Goal: Task Accomplishment & Management: Complete application form

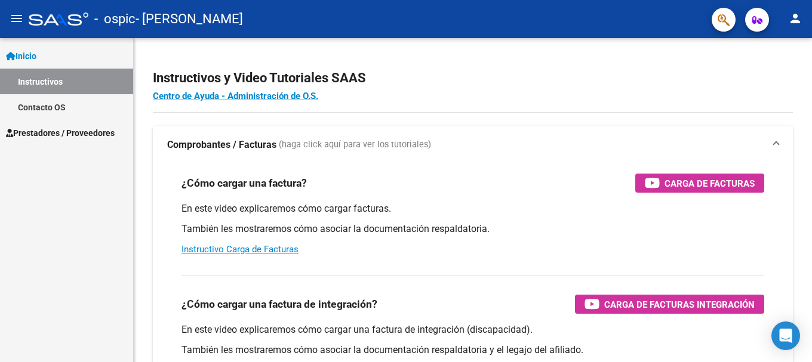
click at [85, 132] on span "Prestadores / Proveedores" at bounding box center [60, 133] width 109 height 13
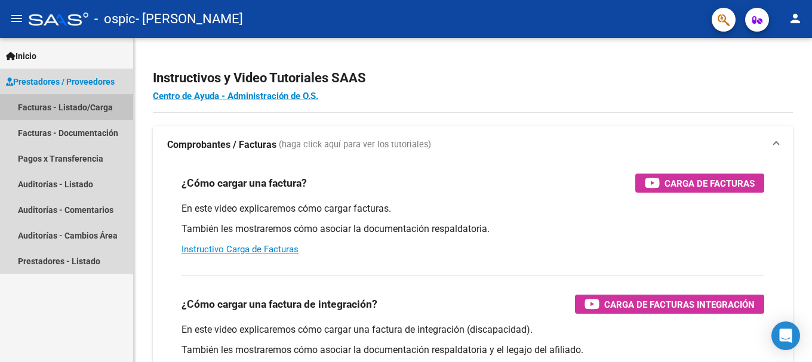
click at [91, 106] on link "Facturas - Listado/Carga" at bounding box center [66, 107] width 133 height 26
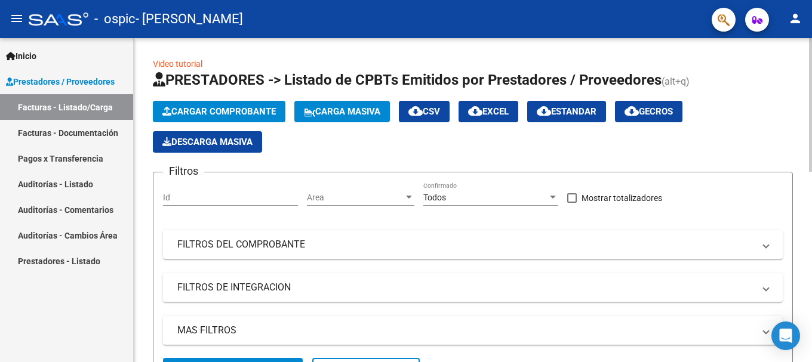
click at [344, 273] on div "Filtros Id Area Area Todos Confirmado Mostrar totalizadores FILTROS DEL COMPROB…" at bounding box center [473, 270] width 620 height 176
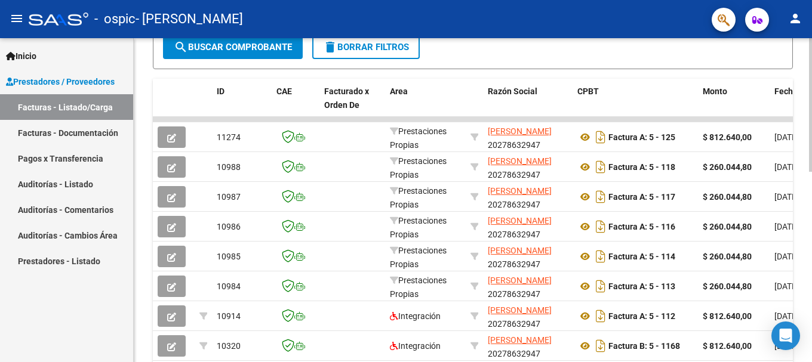
scroll to position [287, 0]
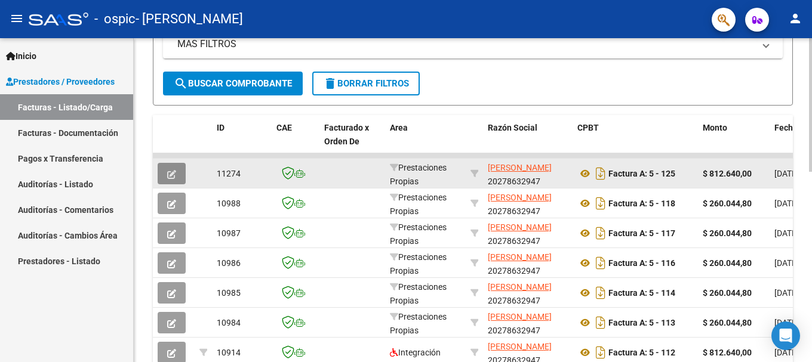
click at [167, 174] on button "button" at bounding box center [172, 173] width 28 height 21
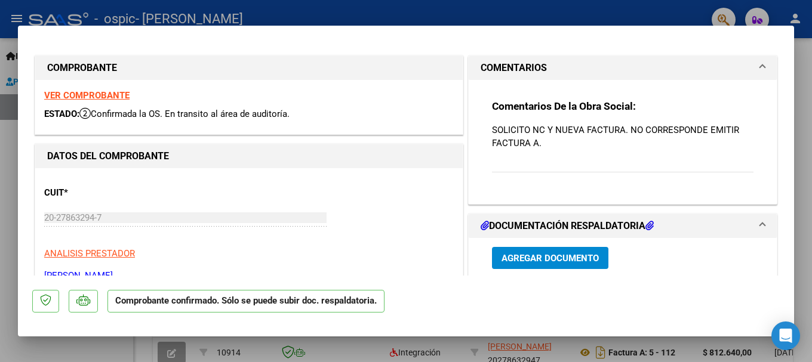
click at [640, 13] on div at bounding box center [406, 181] width 812 height 362
type input "$ 0,00"
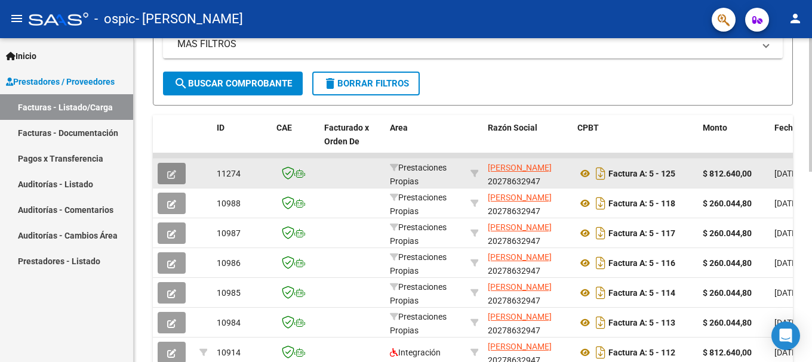
click at [173, 172] on icon "button" at bounding box center [171, 174] width 9 height 9
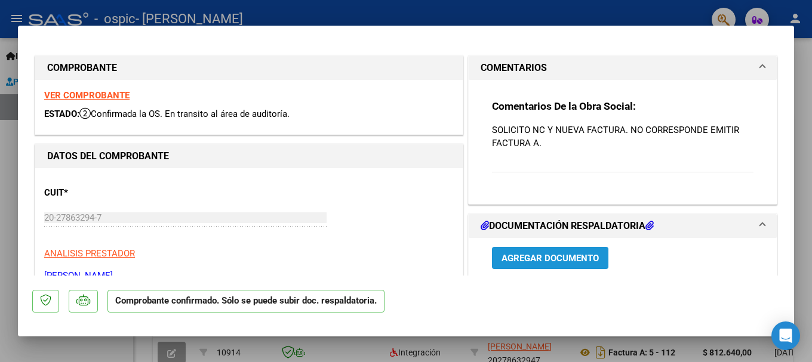
click at [550, 256] on span "Agregar Documento" at bounding box center [550, 258] width 97 height 11
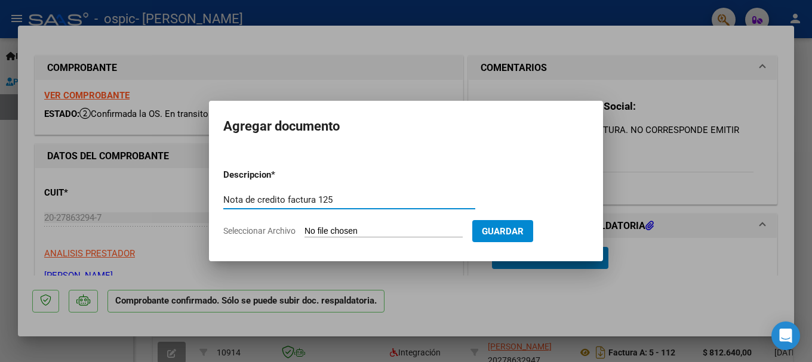
type input "Nota de credito factura 125"
click at [356, 228] on input "Seleccionar Archivo" at bounding box center [383, 231] width 158 height 11
type input "C:\fakepath\NC.pdf"
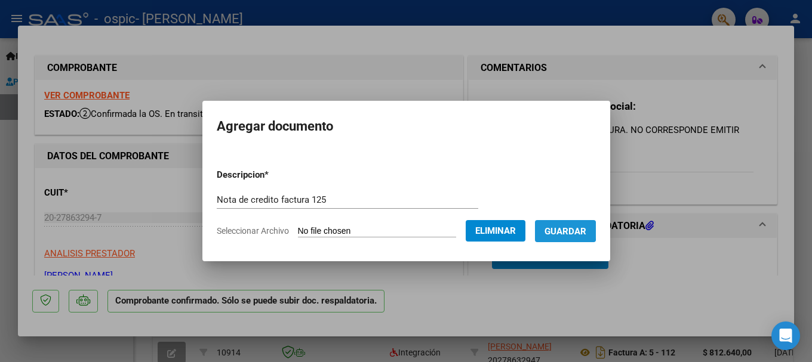
click at [567, 231] on span "Guardar" at bounding box center [566, 231] width 42 height 11
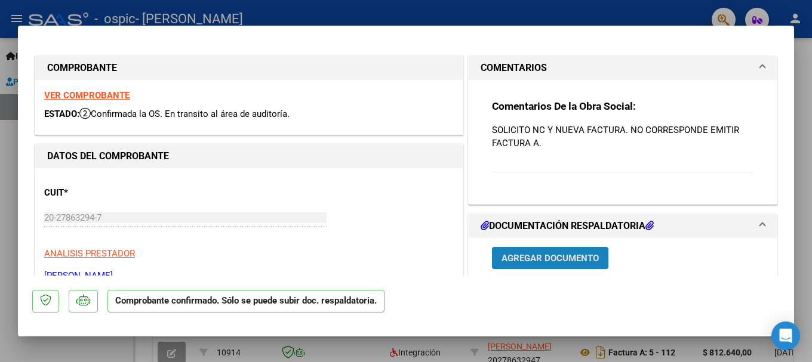
click at [550, 259] on span "Agregar Documento" at bounding box center [550, 258] width 97 height 11
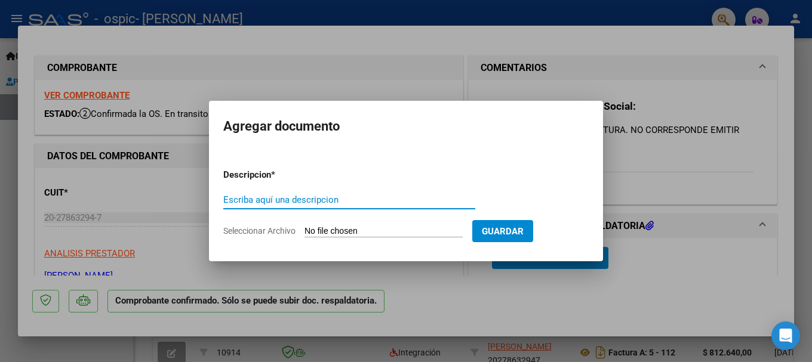
click at [312, 199] on input "Escriba aquí una descripcion" at bounding box center [349, 200] width 252 height 11
type input "Factura agosto"
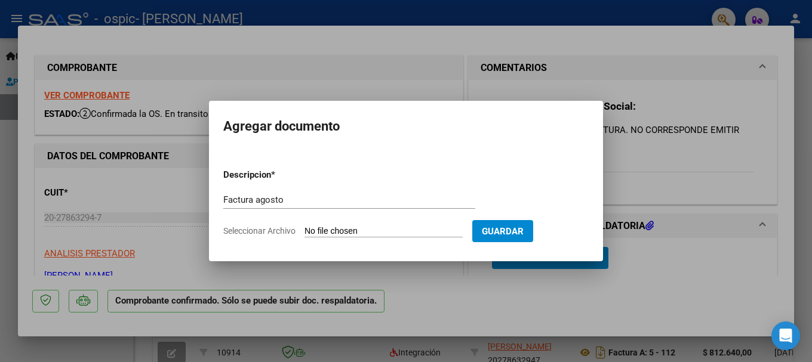
click at [326, 230] on input "Seleccionar Archivo" at bounding box center [383, 231] width 158 height 11
type input "C:\fakepath\Factura agosto.pdf"
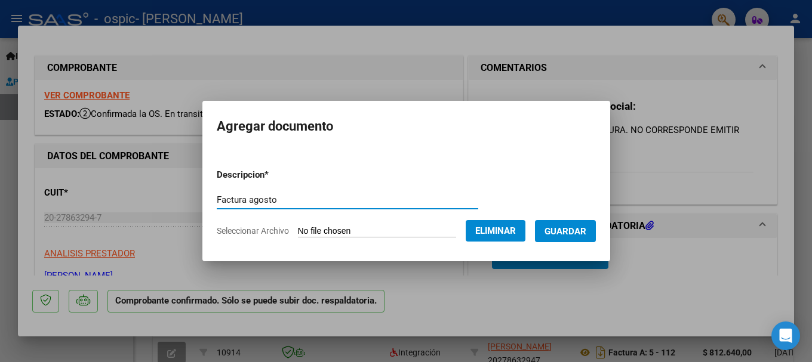
click at [302, 200] on input "Factura agosto" at bounding box center [348, 200] width 262 height 11
type input "Factura agosto corregida"
click at [570, 229] on span "Guardar" at bounding box center [566, 231] width 42 height 11
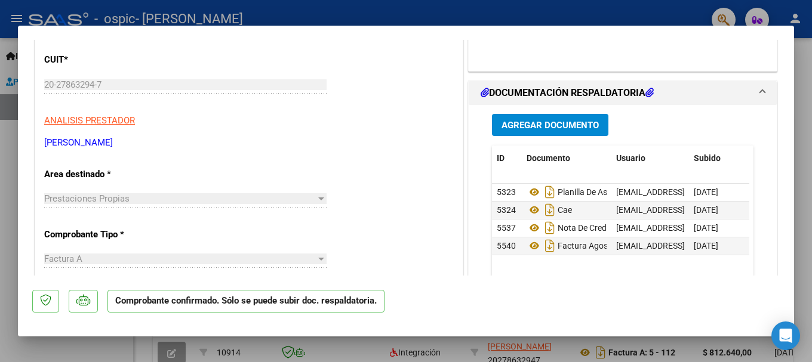
scroll to position [125, 0]
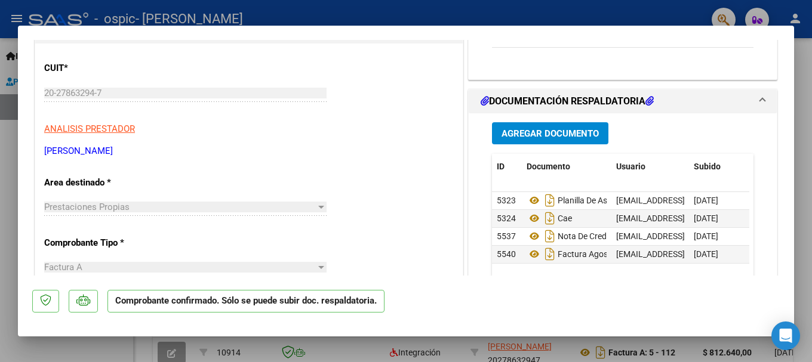
click at [538, 300] on mat-dialog-actions "Comprobante confirmado. Sólo se puede subir doc. respaldatoria." at bounding box center [406, 299] width 748 height 47
click at [760, 100] on span at bounding box center [762, 101] width 5 height 14
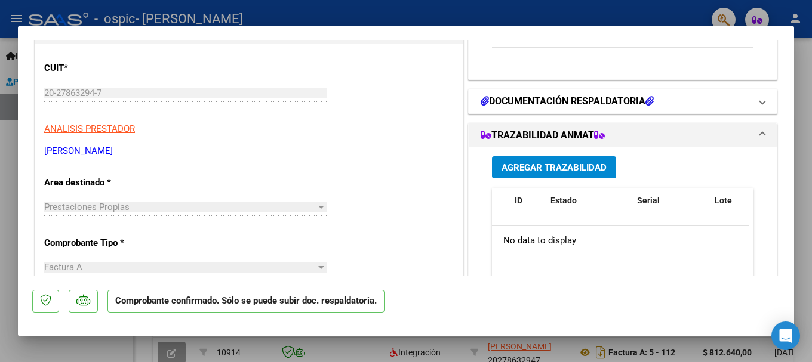
click at [760, 103] on span at bounding box center [762, 101] width 5 height 14
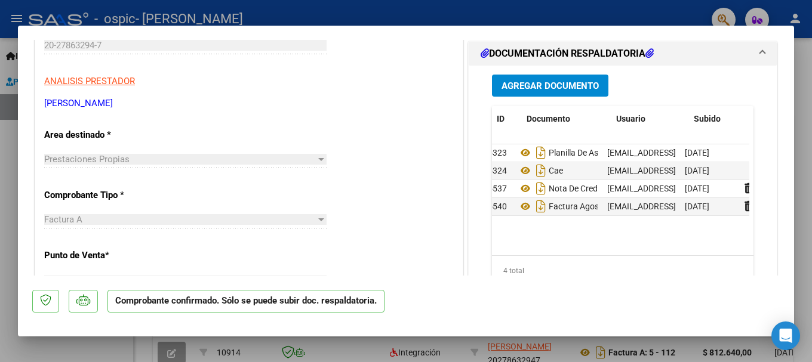
scroll to position [0, 0]
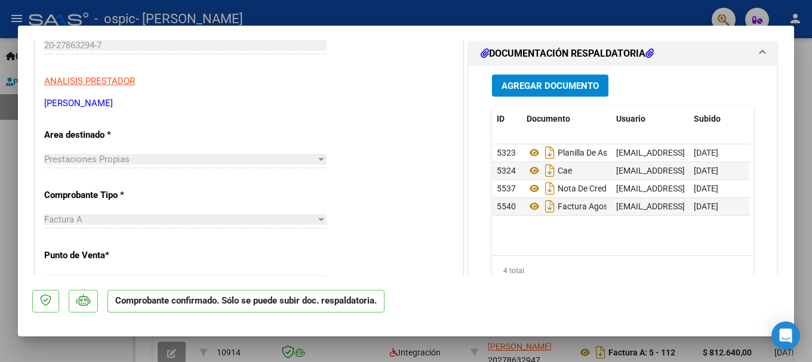
click at [487, 14] on div at bounding box center [406, 181] width 812 height 362
type input "$ 0,00"
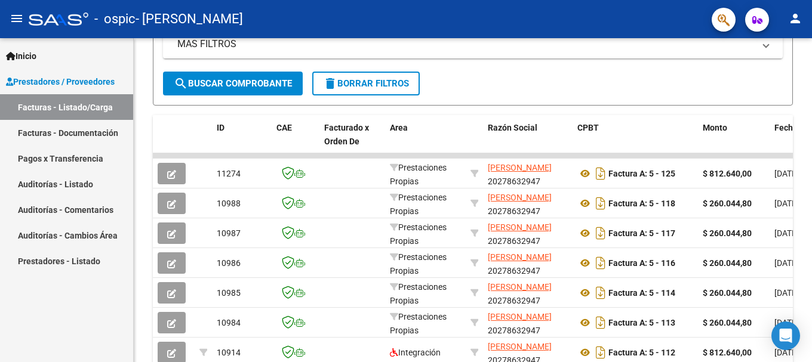
scroll to position [287, 0]
